Goal: Information Seeking & Learning: Find specific page/section

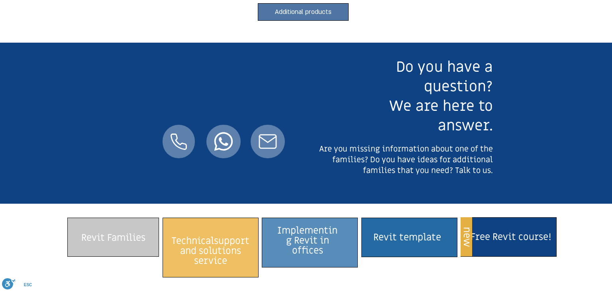
scroll to position [736, 0]
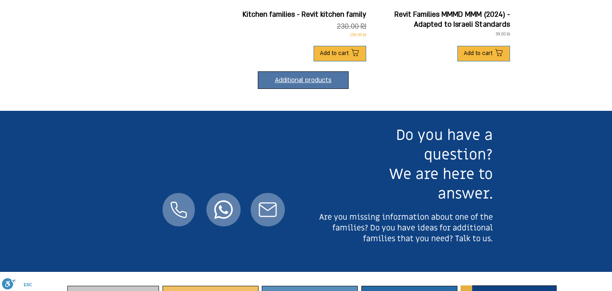
click at [324, 84] on font "Additional products" at bounding box center [303, 80] width 57 height 9
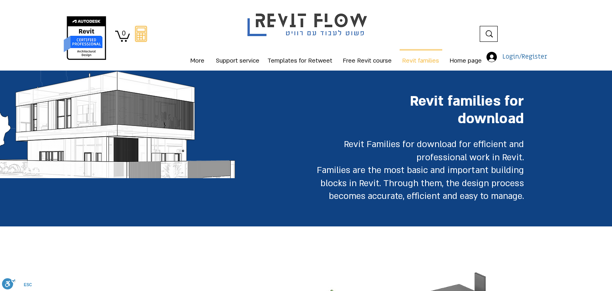
click at [488, 28] on div at bounding box center [480, 33] width 33 height 15
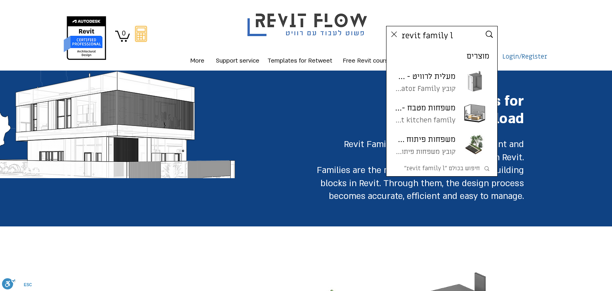
type input "revit family li"
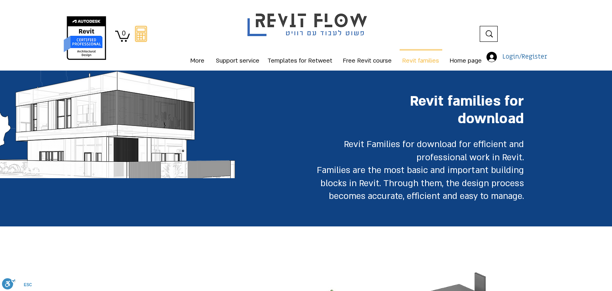
click at [490, 35] on icon at bounding box center [489, 33] width 7 height 7
click at [464, 43] on div at bounding box center [306, 35] width 612 height 70
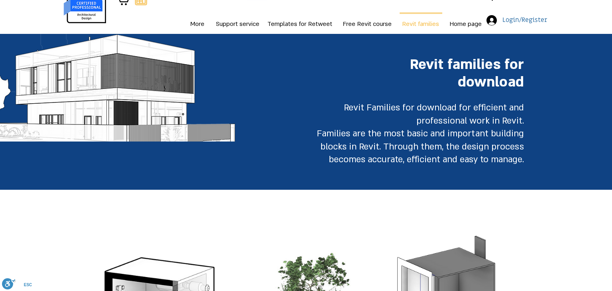
scroll to position [0, 0]
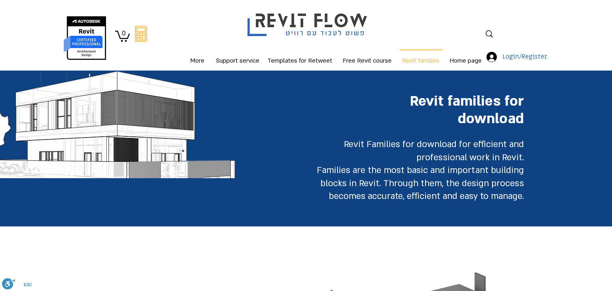
click at [427, 45] on div at bounding box center [306, 35] width 612 height 70
click at [487, 37] on icon at bounding box center [489, 33] width 7 height 7
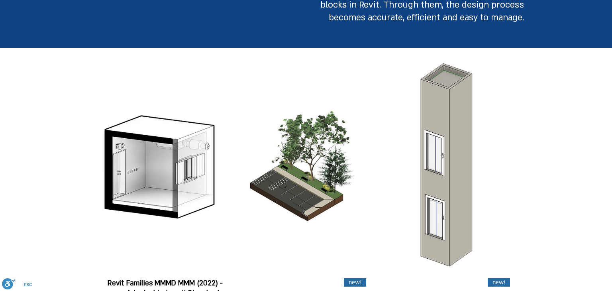
scroll to position [131, 0]
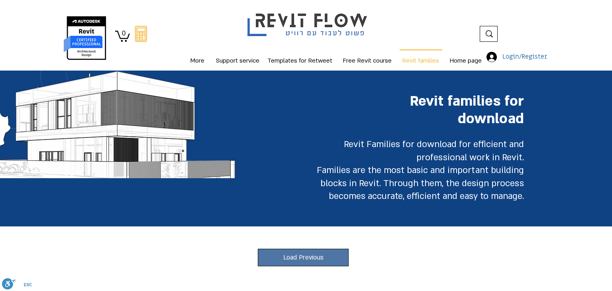
click at [488, 33] on icon at bounding box center [489, 33] width 7 height 7
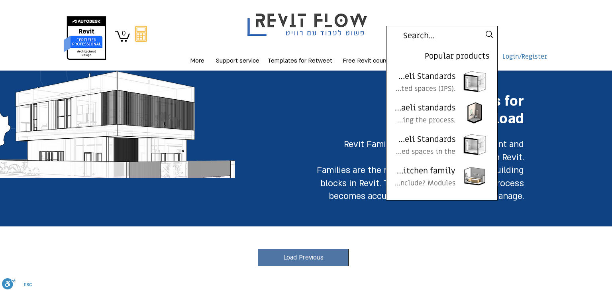
paste input "ספריית משפחות Revit"
type input "ספריית משפחות Revit"
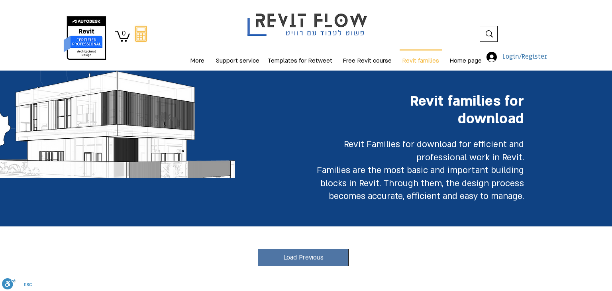
click button "Search..." at bounding box center [0, 0] width 0 height 0
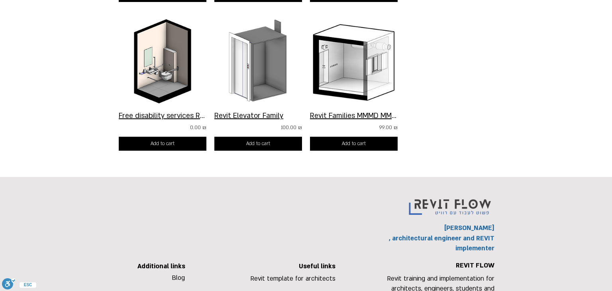
scroll to position [357, 0]
